Goal: Navigation & Orientation: Go to known website

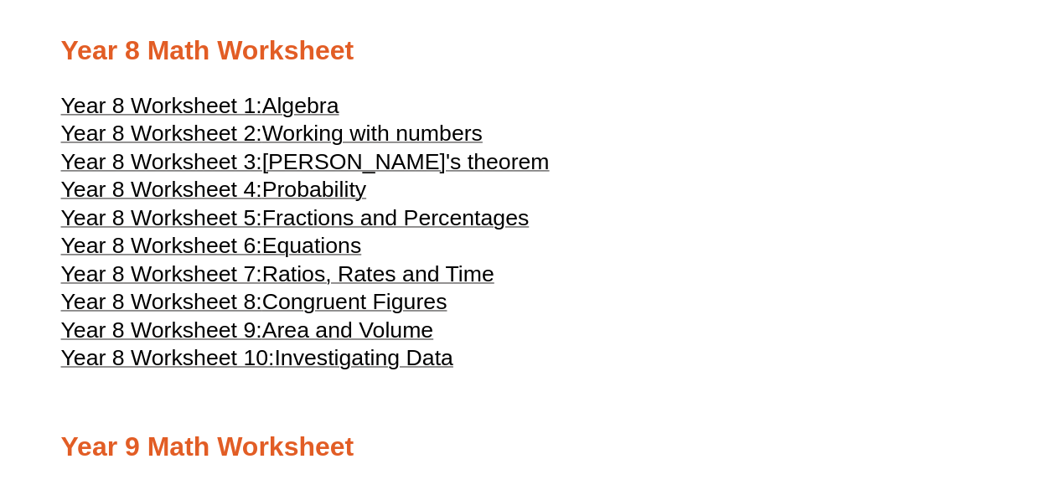
scroll to position [4189, 0]
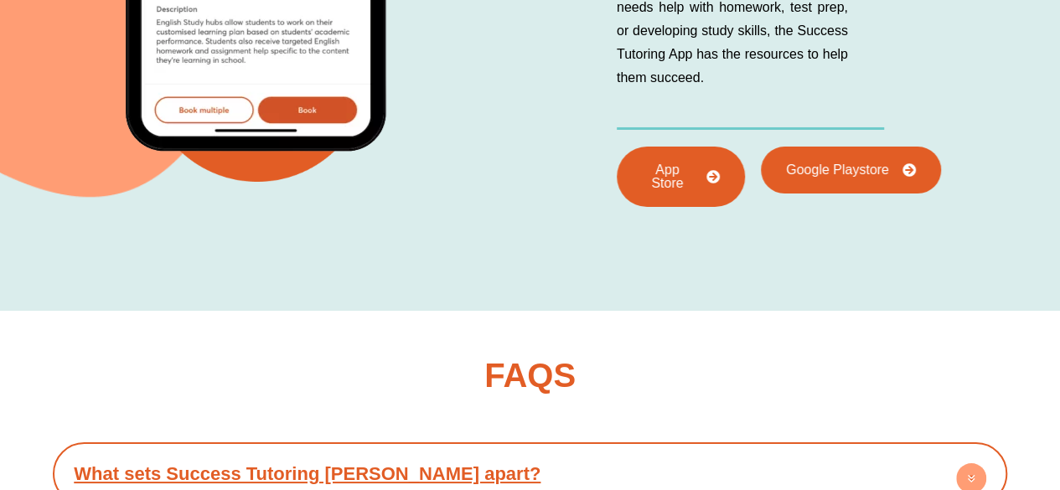
scroll to position [6368, 0]
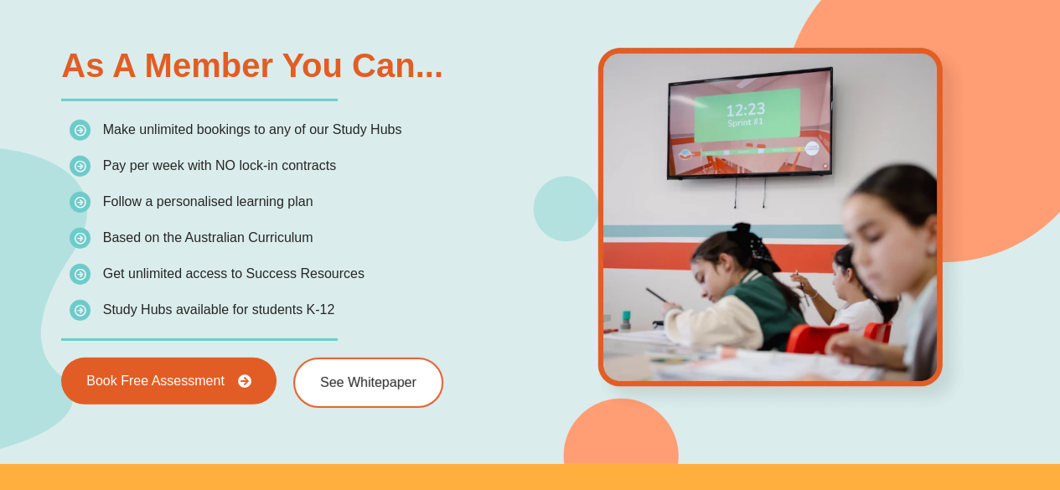
scroll to position [2430, 0]
